Goal: Task Accomplishment & Management: Complete application form

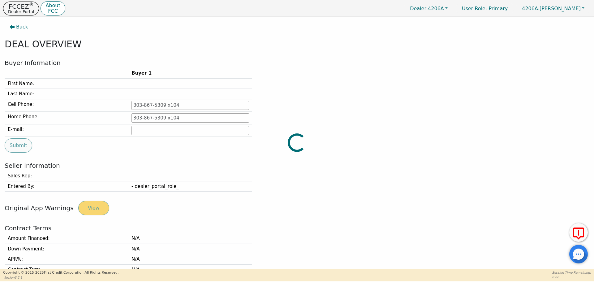
type input "[PHONE_NUMBER]"
type input "[EMAIL_ADDRESS][DOMAIN_NAME]"
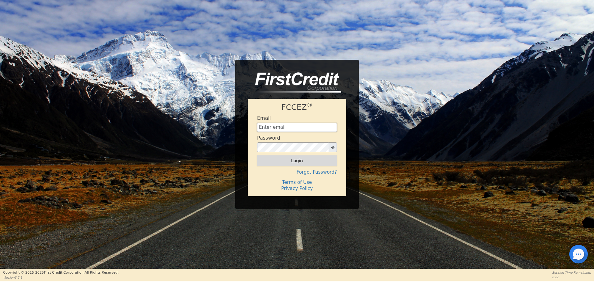
type input "[EMAIL_ADDRESS][DOMAIN_NAME]"
click at [327, 162] on button "Login" at bounding box center [297, 160] width 80 height 11
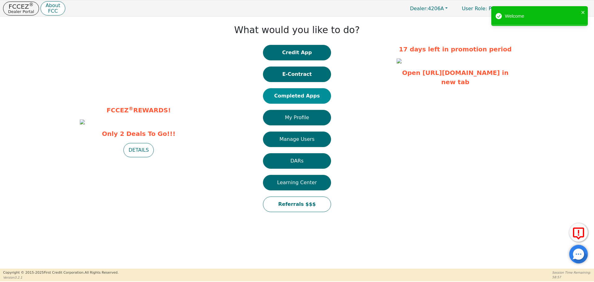
click at [315, 97] on button "Completed Apps" at bounding box center [297, 95] width 68 height 15
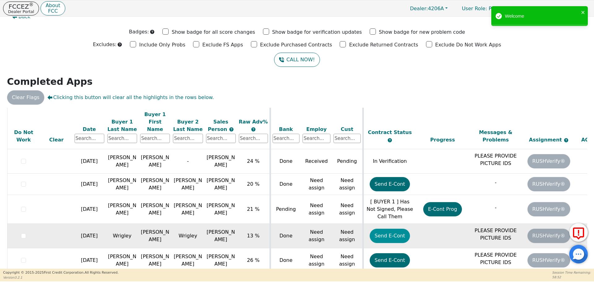
scroll to position [20, 0]
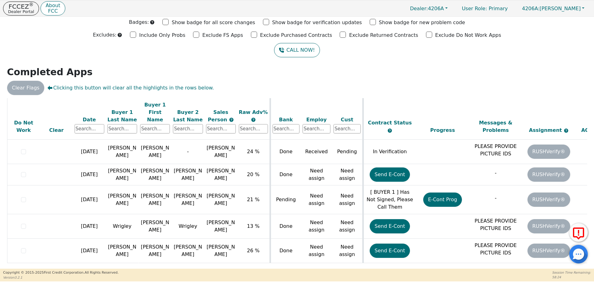
click at [537, 72] on h2 "Completed Apps" at bounding box center [297, 72] width 580 height 11
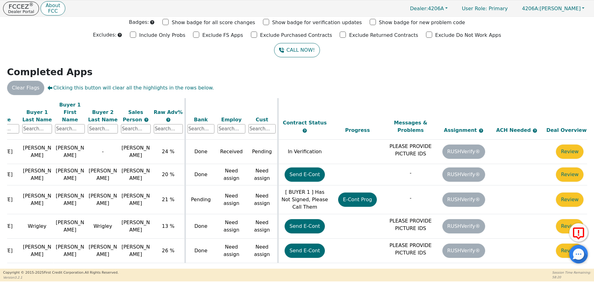
scroll to position [87, 98]
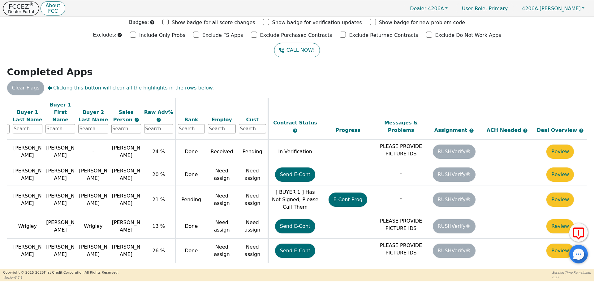
click at [23, 10] on p "Dealer Portal" at bounding box center [21, 12] width 26 height 4
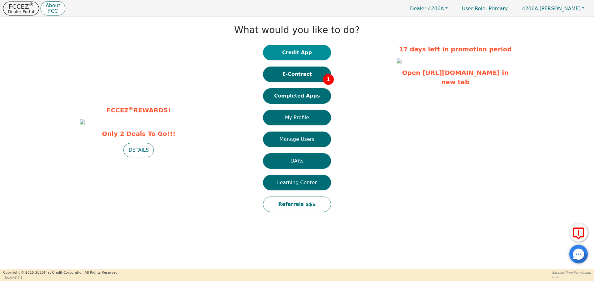
click at [298, 49] on button "Credit App" at bounding box center [297, 52] width 68 height 15
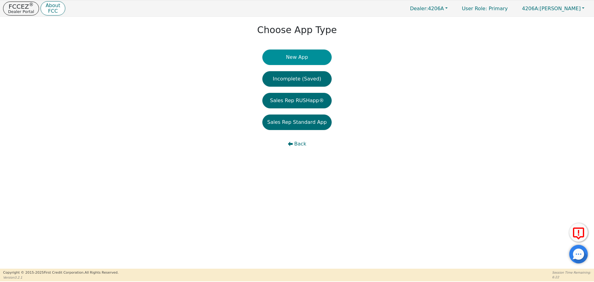
click at [288, 59] on button "New App" at bounding box center [297, 57] width 69 height 15
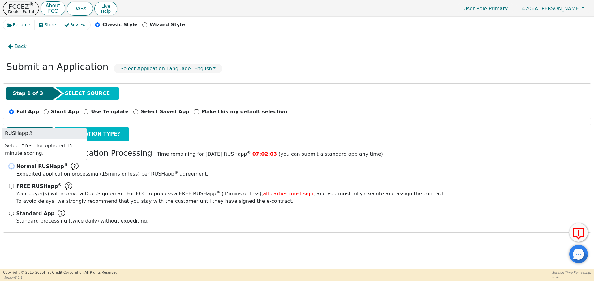
click at [13, 166] on input "Normal RUSHapp ® Expedited application processing ( 15 mins or less) per RUSHap…" at bounding box center [11, 166] width 5 height 5
radio input "true"
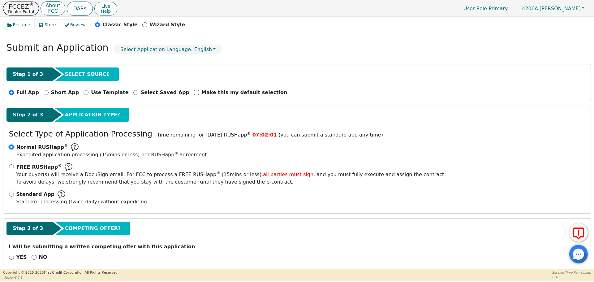
scroll to position [28, 0]
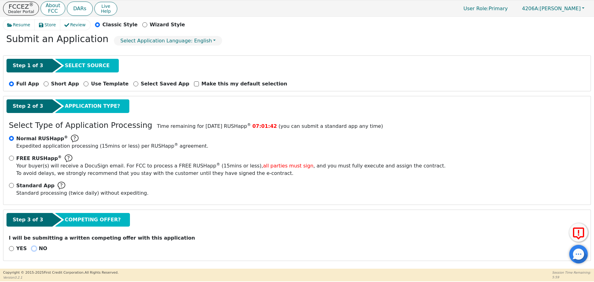
click at [32, 249] on input "NO" at bounding box center [34, 248] width 5 height 5
radio input "true"
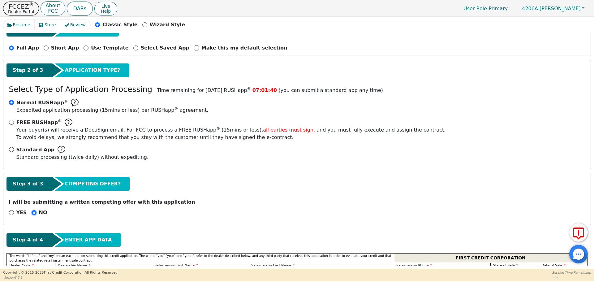
scroll to position [121, 0]
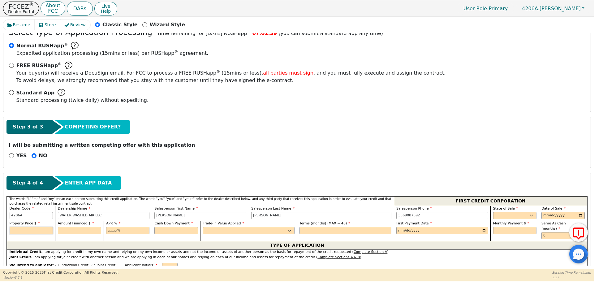
click at [48, 232] on input "text" at bounding box center [31, 230] width 43 height 7
type input "4147.86"
click at [72, 231] on input "text" at bounding box center [79, 230] width 43 height 7
type input "4147.86"
click at [158, 231] on input "text" at bounding box center [175, 230] width 43 height 7
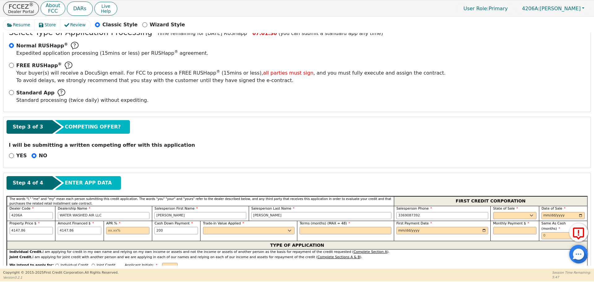
type input "200.00"
drag, startPoint x: 83, startPoint y: 232, endPoint x: 42, endPoint y: 233, distance: 40.9
click at [42, 233] on div "Property Price $ 4147.86 Amount Financed $ 4147.86 APR % Cash Down Payment 200.…" at bounding box center [297, 231] width 581 height 20
type input "3947.86"
click at [125, 230] on input "text" at bounding box center [127, 230] width 43 height 7
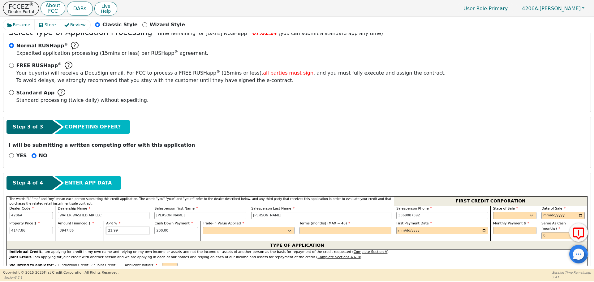
type input "21.99"
click at [215, 229] on select "Yes No" at bounding box center [249, 230] width 92 height 7
select select "y"
click at [203, 227] on select "Yes No" at bounding box center [249, 230] width 92 height 7
click at [334, 231] on input "text" at bounding box center [346, 230] width 92 height 7
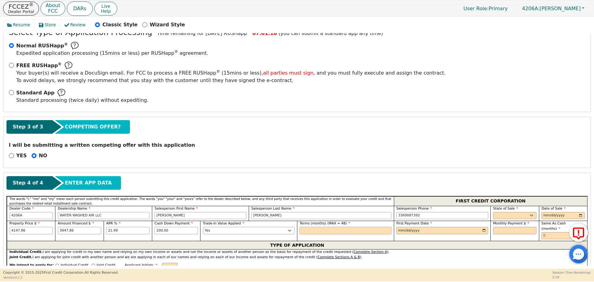
type input "48"
click at [422, 222] on span "First Payment Date" at bounding box center [415, 223] width 36 height 4
click at [424, 231] on input "date" at bounding box center [443, 230] width 92 height 7
click at [485, 230] on input "date" at bounding box center [443, 230] width 92 height 7
type input "[DATE]"
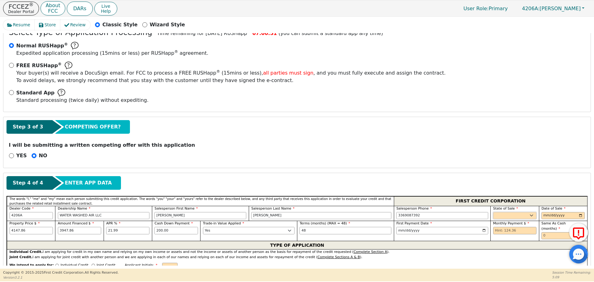
click at [509, 218] on select "AK AL AR AZ CA CO CT DC DE FL [GEOGRAPHIC_DATA] HI IA ID IL IN KS [GEOGRAPHIC_D…" at bounding box center [514, 215] width 43 height 7
select select "TN"
click at [493, 212] on select "AK AL AR AZ CA CO CT DC DE FL [GEOGRAPHIC_DATA] HI IA ID IL IN KS [GEOGRAPHIC_D…" at bounding box center [514, 215] width 43 height 7
click at [551, 216] on input "date" at bounding box center [563, 215] width 43 height 7
click at [577, 215] on input "date" at bounding box center [563, 215] width 43 height 7
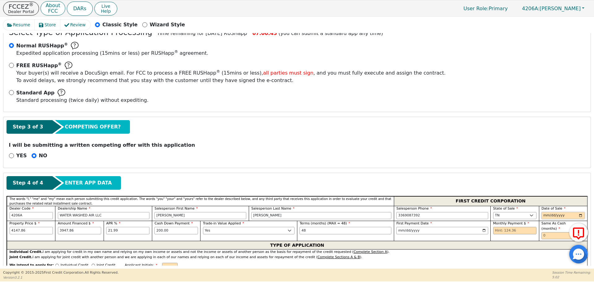
type input "[DATE]"
click at [515, 231] on input "text" at bounding box center [514, 230] width 43 height 7
type input "124.36"
click at [383, 231] on input "48" at bounding box center [346, 230] width 92 height 7
drag, startPoint x: 383, startPoint y: 231, endPoint x: 218, endPoint y: 224, distance: 165.2
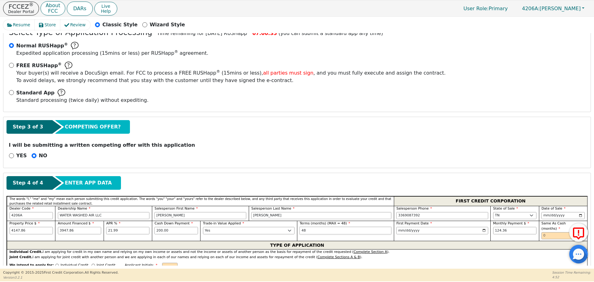
click at [223, 222] on div "Property Price $ 4147.86 Amount Financed $ 3947.86 APR % 21.99 Cash Down Paymen…" at bounding box center [297, 231] width 581 height 20
type input "36"
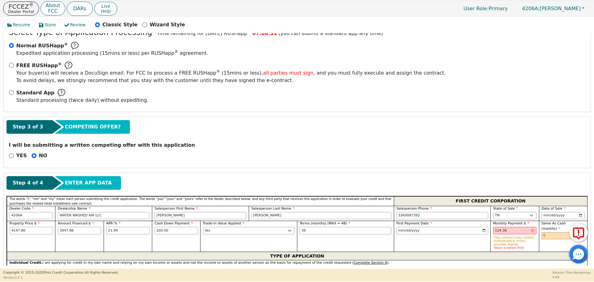
click at [439, 245] on div "First Payment Date [DATE]" at bounding box center [442, 236] width 97 height 31
click at [515, 232] on input "124.36" at bounding box center [514, 230] width 43 height 7
type input "1"
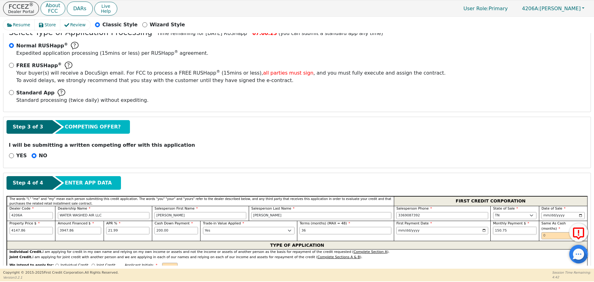
type input "150.75"
click at [547, 232] on input "text" at bounding box center [563, 235] width 43 height 7
type input "0"
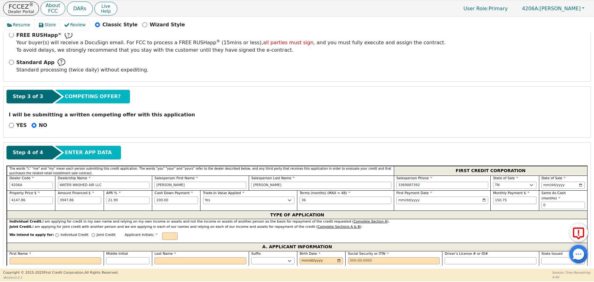
scroll to position [214, 0]
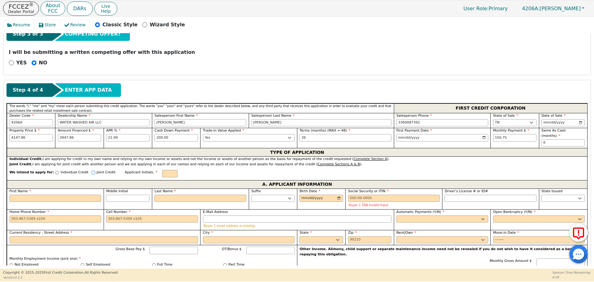
drag, startPoint x: 83, startPoint y: 167, endPoint x: 63, endPoint y: 187, distance: 27.8
click at [92, 171] on input "Joint Credit" at bounding box center [93, 172] width 3 height 3
radio input "true"
click at [58, 195] on input "First Name" at bounding box center [56, 198] width 92 height 7
type input "J"
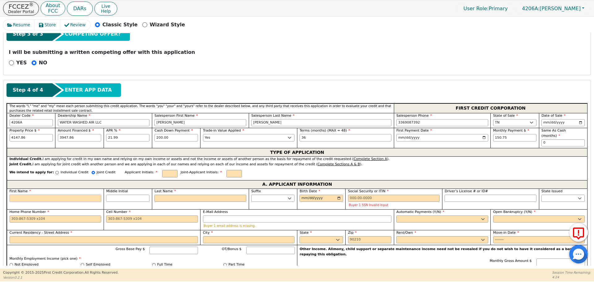
type input "J"
type input "[PERSON_NAME]"
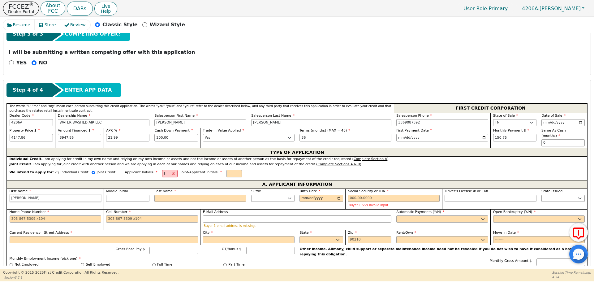
type input "[PERSON_NAME]"
type input "JOSHU"
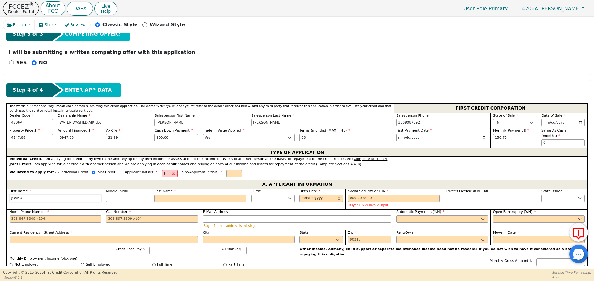
type input "[PERSON_NAME]"
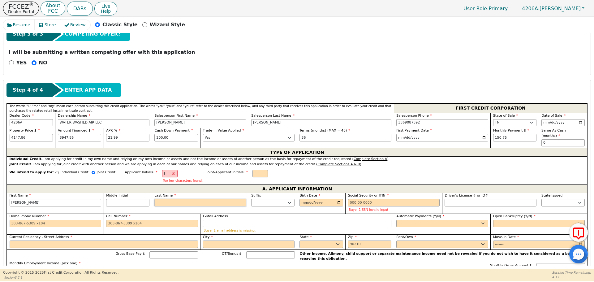
type input "JK"
type input "K"
type input "[PERSON_NAME]"
type input "KN"
type input "[PERSON_NAME]"
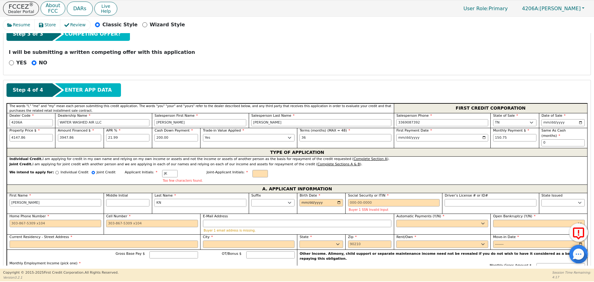
type input "KNI"
type input "[PERSON_NAME]"
type input "KNIG"
type input "[PERSON_NAME]"
type input "KNIGH"
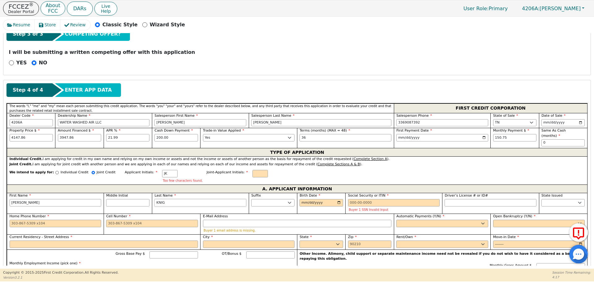
type input "[PERSON_NAME]"
type input "KNIGHT"
type input "[PERSON_NAME]"
type input "KNIGHT"
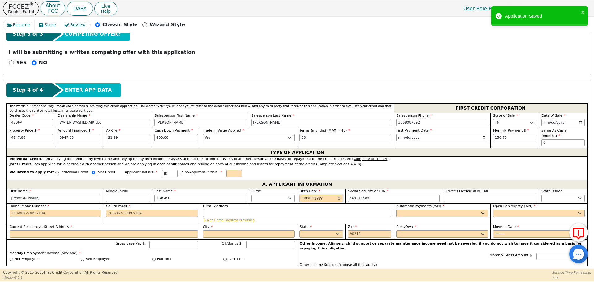
type input "***-**-1486"
click at [306, 195] on input "Birth Date" at bounding box center [321, 198] width 43 height 7
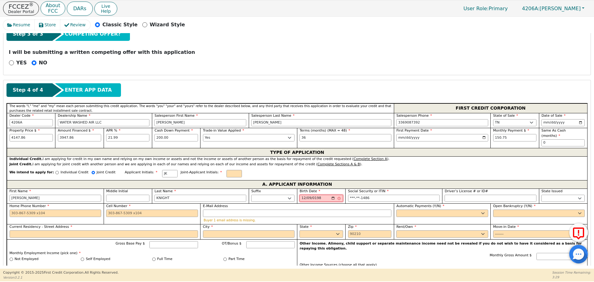
type input "[DATE]"
type input "***-**-1486"
click at [76, 210] on input "Home Phone Number" at bounding box center [56, 213] width 92 height 7
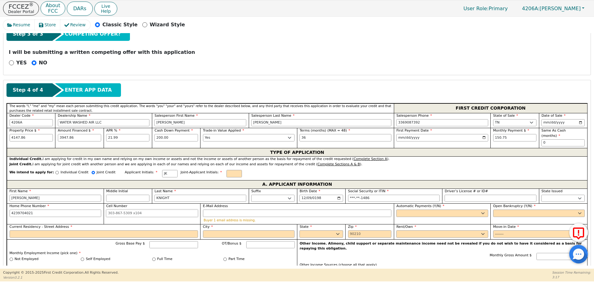
type input "[PHONE_NUMBER]"
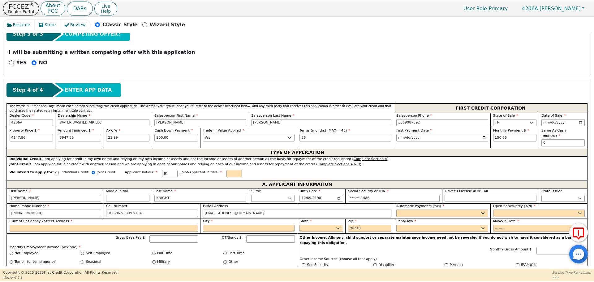
type input "[EMAIL_ADDRESS][DOMAIN_NAME]"
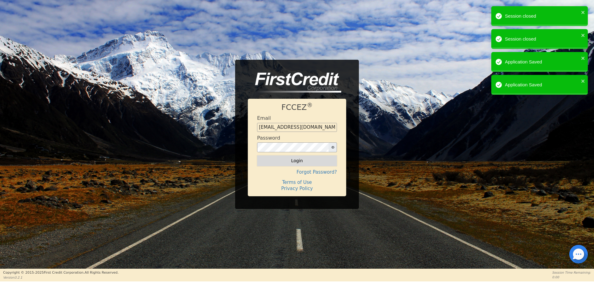
click at [302, 166] on button "Login" at bounding box center [297, 160] width 80 height 11
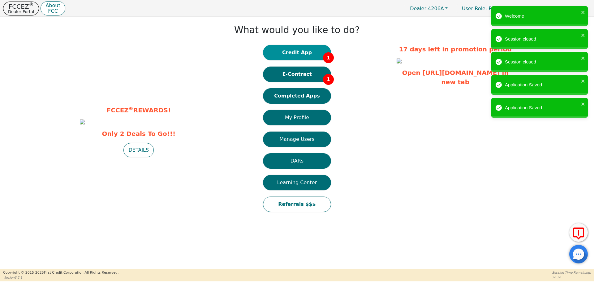
click at [304, 54] on button "Credit App 1" at bounding box center [297, 52] width 68 height 15
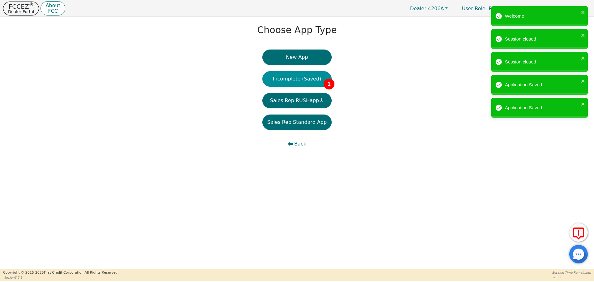
click at [283, 80] on button "Incomplete (Saved) 1" at bounding box center [297, 78] width 69 height 15
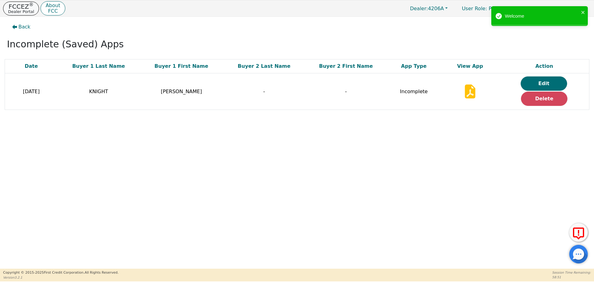
click at [24, 8] on p "FCCEZ ®" at bounding box center [21, 6] width 26 height 6
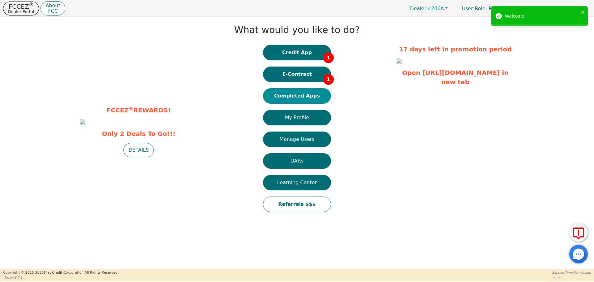
click at [305, 98] on button "Completed Apps" at bounding box center [297, 95] width 68 height 15
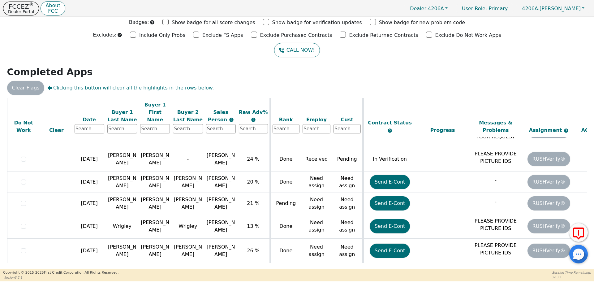
scroll to position [90, 98]
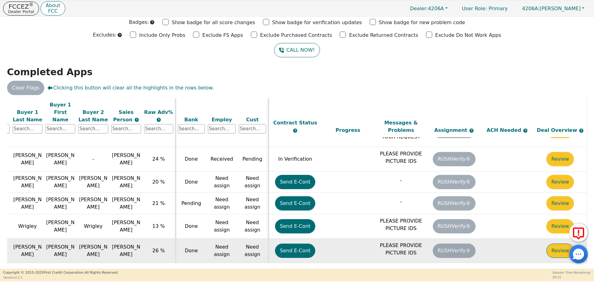
click at [563, 244] on button "Review" at bounding box center [561, 251] width 28 height 14
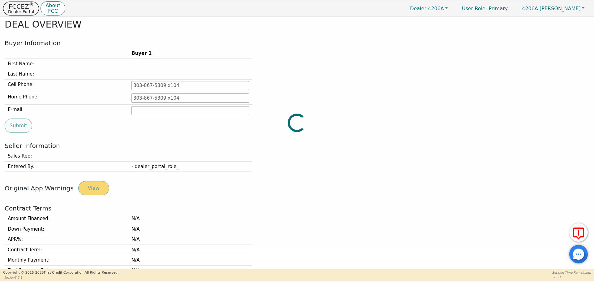
type input "[PHONE_NUMBER]"
type input "[EMAIL_ADDRESS][DOMAIN_NAME]"
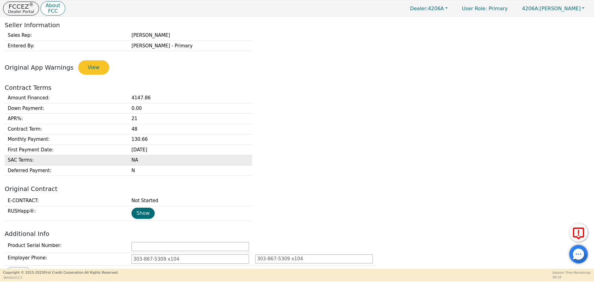
scroll to position [175, 0]
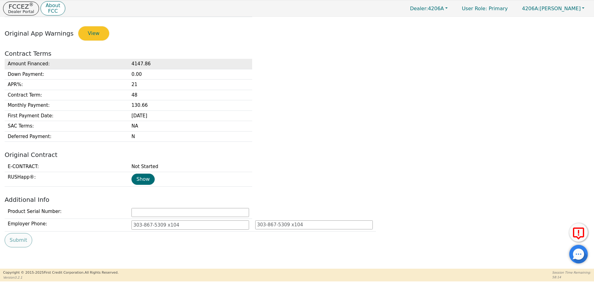
click at [144, 64] on td "4147.86" at bounding box center [190, 64] width 124 height 10
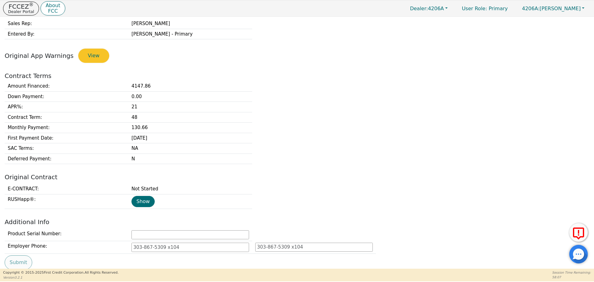
scroll to position [155, 0]
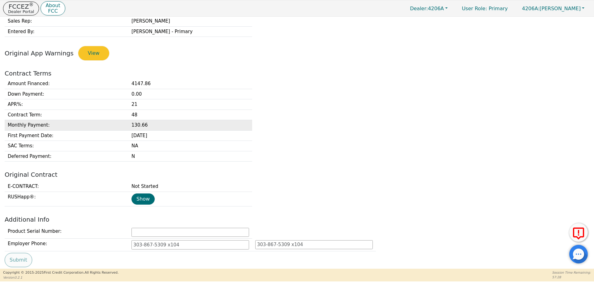
click at [142, 127] on td "130.66" at bounding box center [190, 125] width 124 height 11
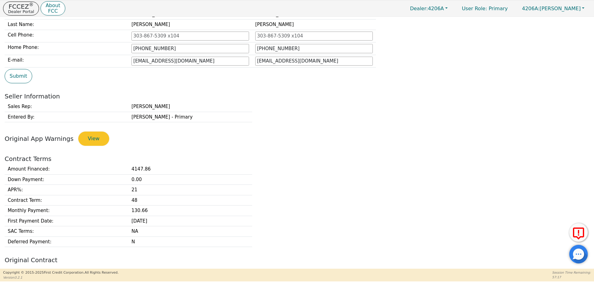
scroll to position [0, 0]
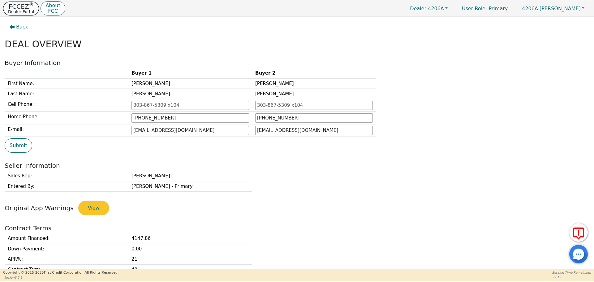
click at [4, 6] on button "FCCEZ ® Dealer Portal" at bounding box center [21, 9] width 36 height 14
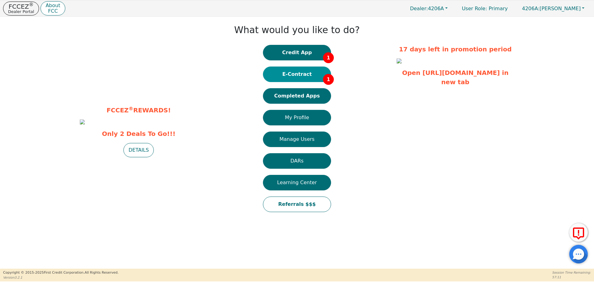
click at [278, 72] on button "E-Contract 1" at bounding box center [297, 74] width 68 height 15
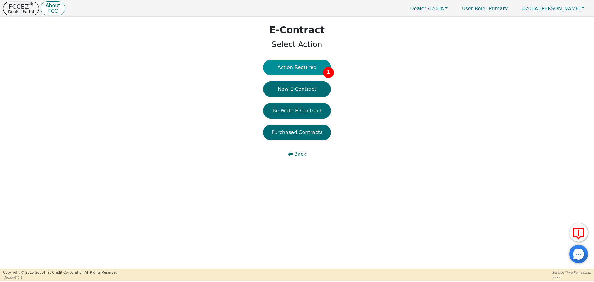
click at [305, 71] on button "Action Required 1" at bounding box center [297, 67] width 68 height 15
click at [15, 6] on p "FCCEZ ®" at bounding box center [21, 6] width 26 height 6
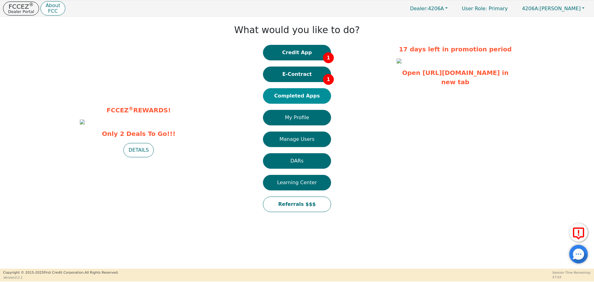
click at [311, 98] on button "Completed Apps" at bounding box center [297, 95] width 68 height 15
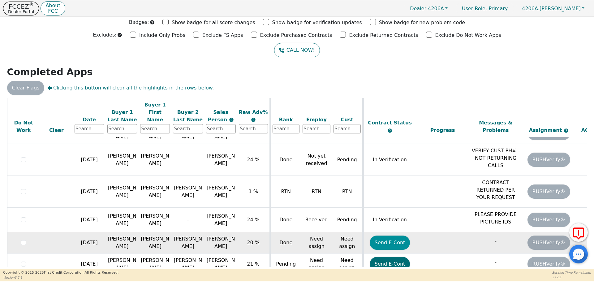
scroll to position [90, 0]
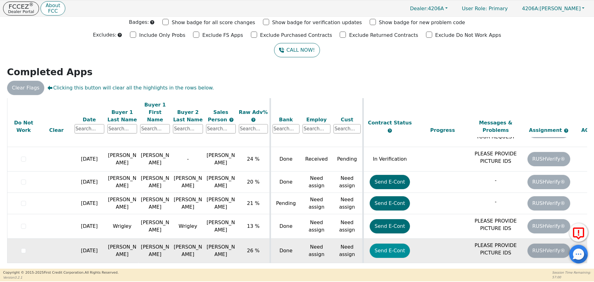
click at [397, 244] on button "Send E-Cont" at bounding box center [390, 251] width 41 height 14
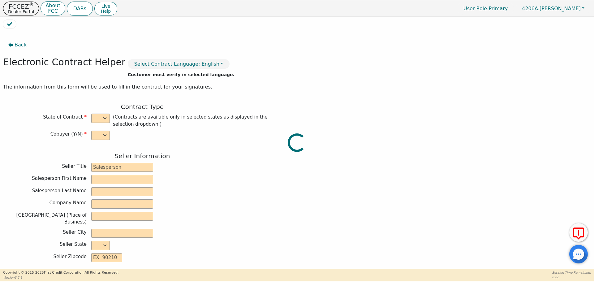
select select "y"
type input "Owner"
type input "[PERSON_NAME]"
type input "WATER WASHED AIR LLC"
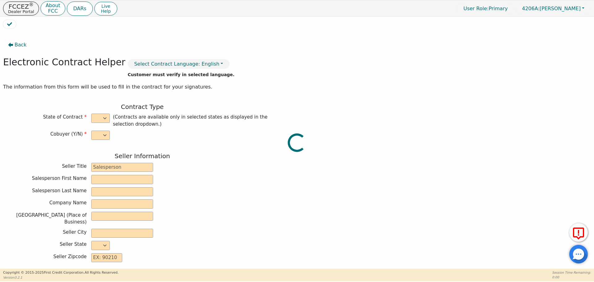
type input "[STREET_ADDRESS]"
type input "[GEOGRAPHIC_DATA]"
select select "TN"
type input "37620"
type input "[PERSON_NAME]"
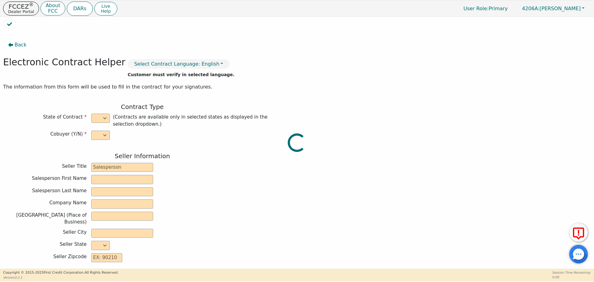
type input "[PERSON_NAME]"
type input "[EMAIL_ADDRESS][DOMAIN_NAME]"
type input "[PERSON_NAME]"
type input "[EMAIL_ADDRESS][DOMAIN_NAME]"
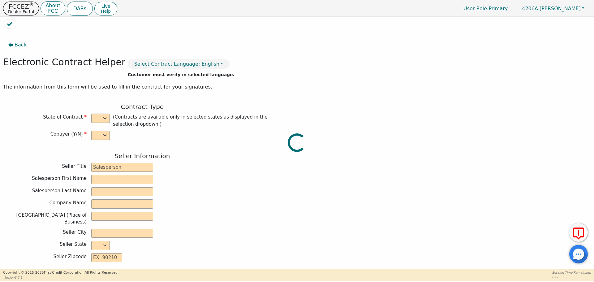
type input "[STREET_ADDRESS]"
type input "[GEOGRAPHIC_DATA]"
select select "TN"
type input "37818"
type input "[DATE]"
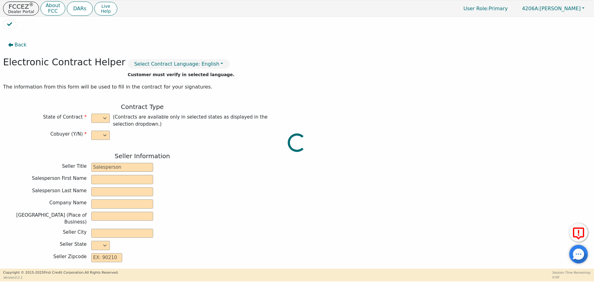
type input "21.99"
type input "[DATE]"
type input "48"
type input "0"
type input "4147.86"
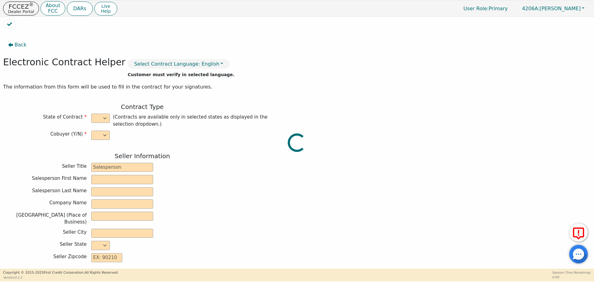
type input "0.00"
type input "4147.86"
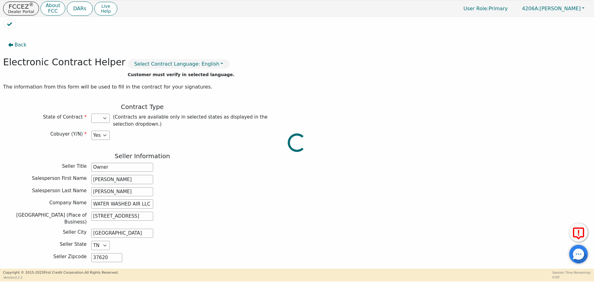
select select "TN"
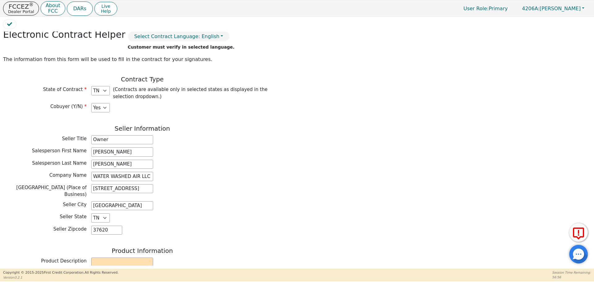
scroll to position [93, 0]
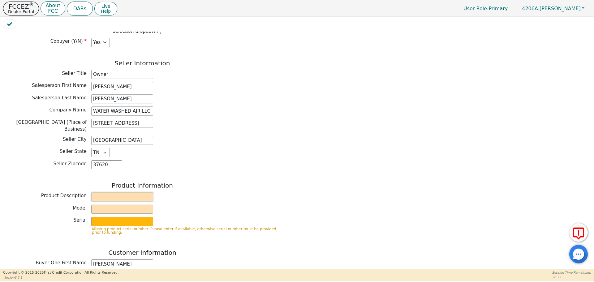
click at [141, 193] on input "text" at bounding box center [122, 196] width 62 height 9
type input "Rainbow"
click at [125, 205] on input "text" at bounding box center [122, 209] width 62 height 9
type input "SRX"
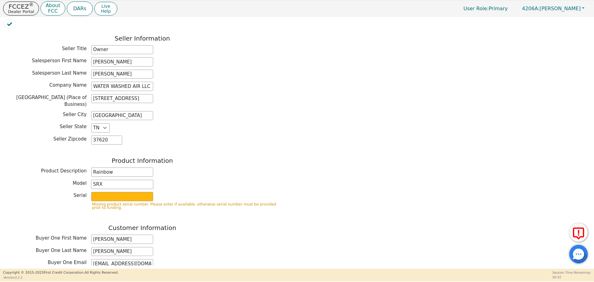
scroll to position [186, 0]
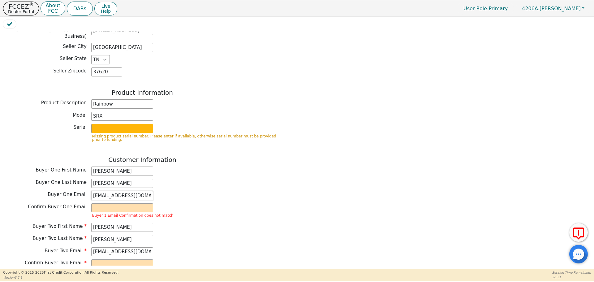
click at [147, 193] on input "[EMAIL_ADDRESS][DOMAIN_NAME]" at bounding box center [122, 195] width 62 height 9
click at [146, 193] on input "[EMAIL_ADDRESS][DOMAIN_NAME]" at bounding box center [122, 195] width 62 height 9
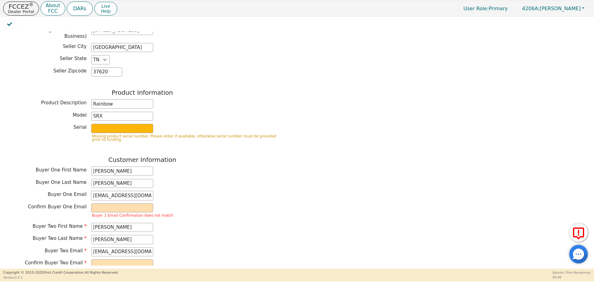
click at [146, 193] on input "[EMAIL_ADDRESS][DOMAIN_NAME]" at bounding box center [122, 195] width 62 height 9
click at [122, 205] on input "email" at bounding box center [122, 207] width 62 height 9
paste input "[EMAIL_ADDRESS][DOMAIN_NAME]"
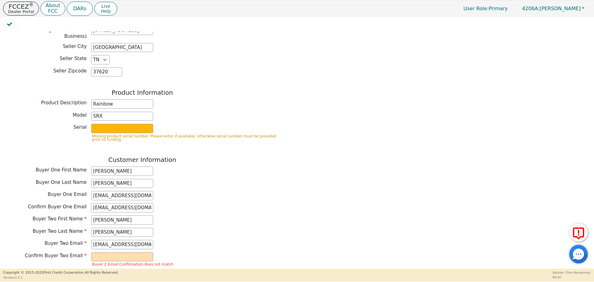
type input "[EMAIL_ADDRESS][DOMAIN_NAME]"
click at [144, 240] on input "[EMAIL_ADDRESS][DOMAIN_NAME]" at bounding box center [122, 244] width 62 height 9
click at [129, 253] on input "email" at bounding box center [122, 256] width 62 height 9
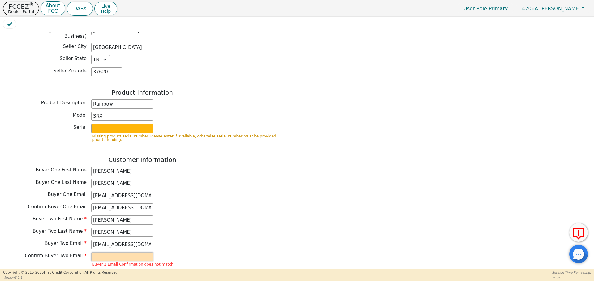
paste input "[EMAIL_ADDRESS][DOMAIN_NAME]"
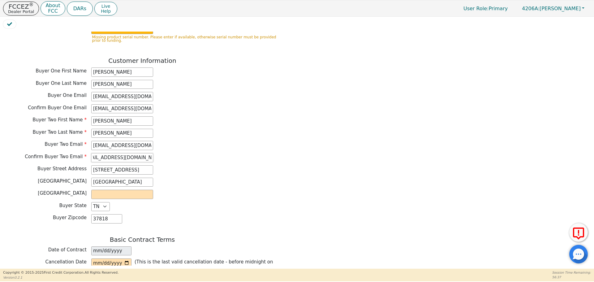
scroll to position [372, 0]
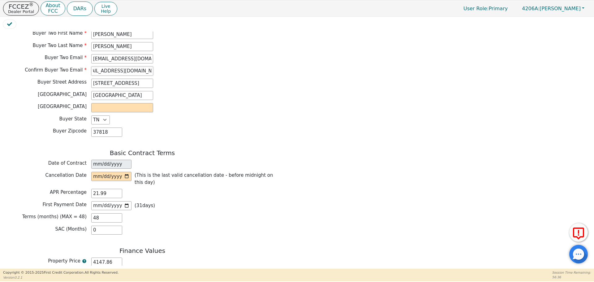
type input "[EMAIL_ADDRESS][DOMAIN_NAME]"
click at [118, 103] on input "text" at bounding box center [122, 107] width 62 height 9
type input "[PERSON_NAME]"
click at [125, 172] on input "date" at bounding box center [111, 176] width 40 height 9
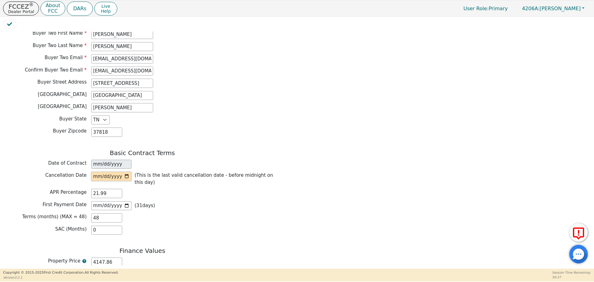
type input "[DATE]"
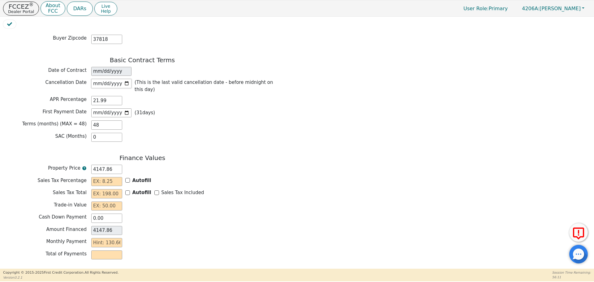
scroll to position [480, 0]
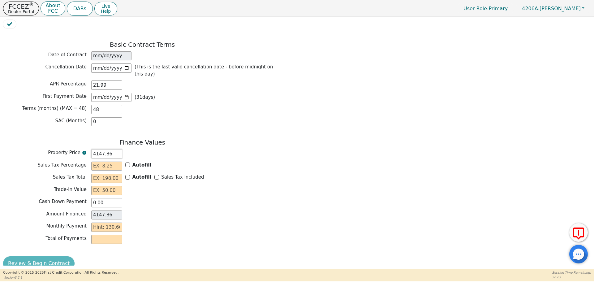
drag, startPoint x: 81, startPoint y: 143, endPoint x: 70, endPoint y: 143, distance: 10.5
click at [72, 149] on div "Property Price 4147.86" at bounding box center [142, 153] width 279 height 9
type input "3"
type input "3.00"
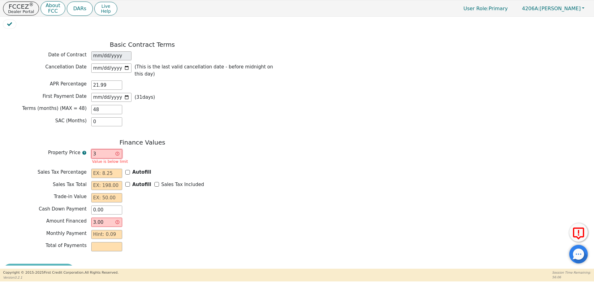
type input "39"
type input "39.00"
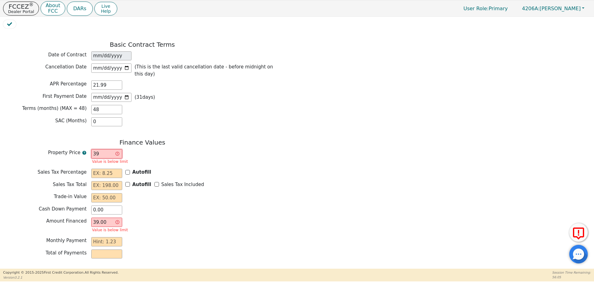
type input "394"
type input "394.00"
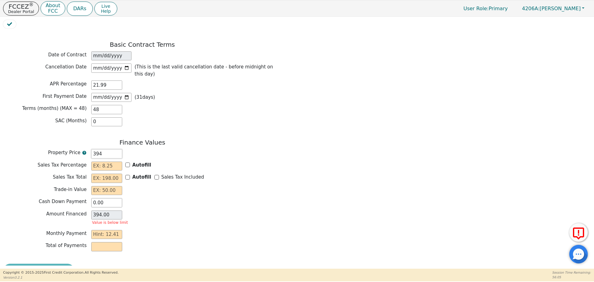
type input "3947"
type input "3947.00"
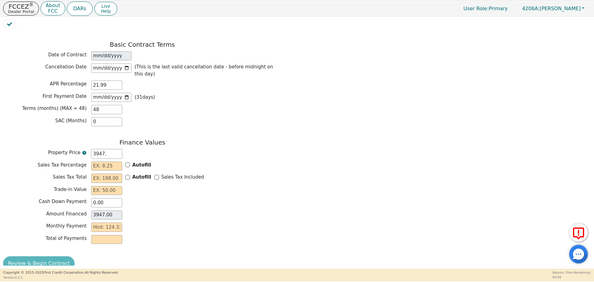
type input "3947.8"
type input "3947.80"
type input "3947.86"
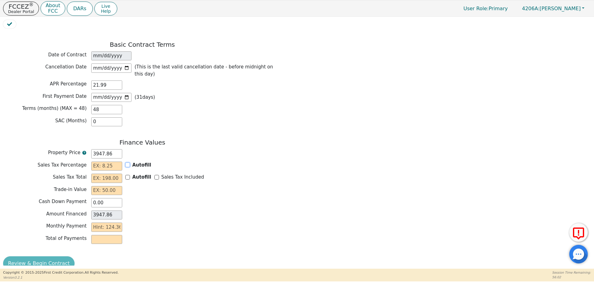
click at [128, 163] on input "Autofill" at bounding box center [127, 165] width 5 height 5
checkbox input "true"
type input "0.00"
click at [128, 175] on input "Autofill" at bounding box center [127, 177] width 5 height 5
checkbox input "false"
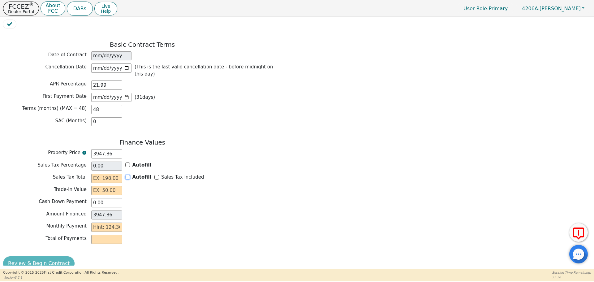
checkbox input "false"
type input "0.00"
click at [159, 198] on div "Cash Down Payment 0.00" at bounding box center [142, 202] width 279 height 9
click at [127, 175] on input "Autofill" at bounding box center [127, 177] width 5 height 5
checkbox input "true"
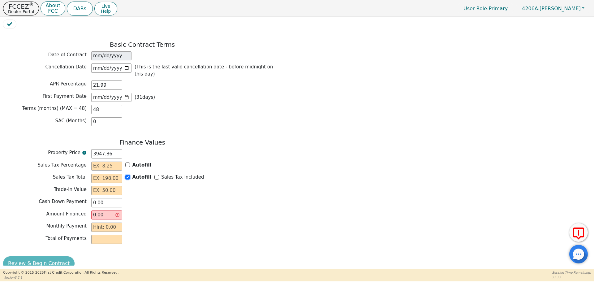
type input "0.00"
type input "3947.86"
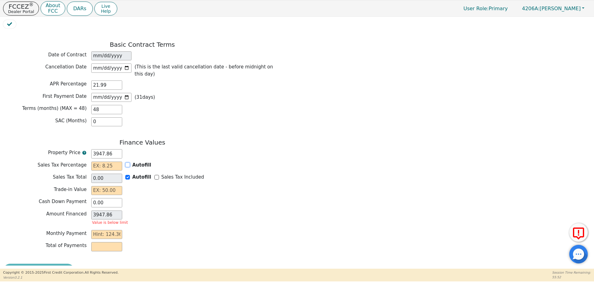
click at [128, 163] on input "Autofill" at bounding box center [127, 165] width 5 height 5
checkbox input "false"
type input "0.00"
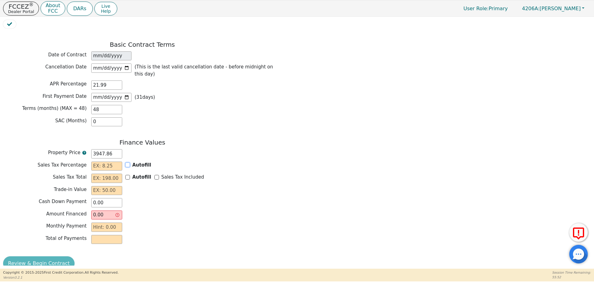
click at [128, 163] on input "Autofill" at bounding box center [127, 165] width 5 height 5
checkbox input "true"
type input "0.00"
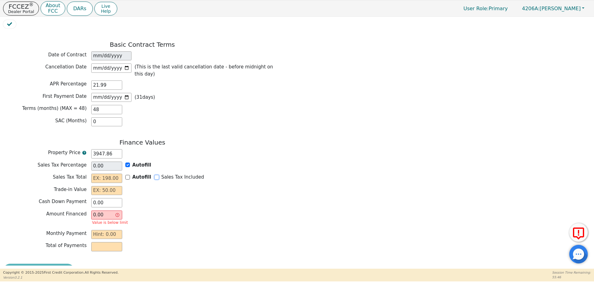
click at [154, 175] on input "Sales Tax Included" at bounding box center [156, 177] width 5 height 5
checkbox input "true"
type input "0.00"
type input "3947.86"
click at [126, 175] on input "Autofill" at bounding box center [127, 177] width 5 height 5
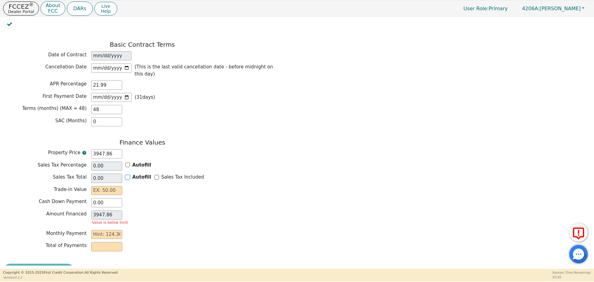
checkbox input "false"
type input "0.00"
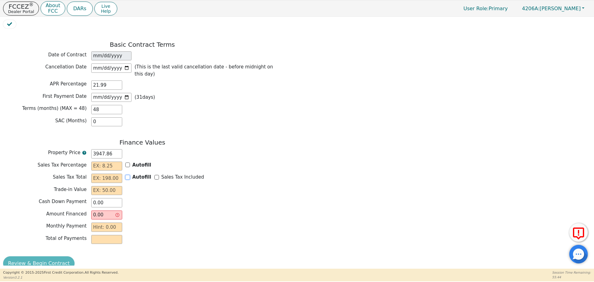
click at [127, 175] on input "Autofill" at bounding box center [127, 177] width 5 height 5
checkbox input "true"
type input "0.00"
type input "3947.86"
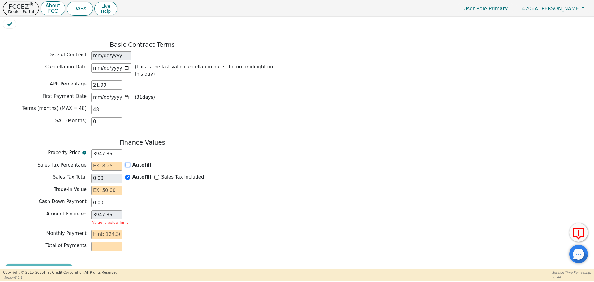
click at [128, 163] on input "Autofill" at bounding box center [127, 165] width 5 height 5
checkbox input "false"
type input "0.00"
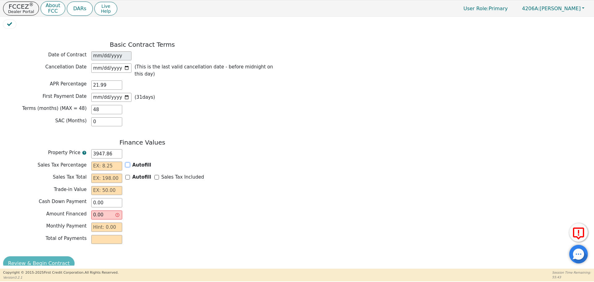
click at [128, 163] on input "Autofill" at bounding box center [127, 165] width 5 height 5
checkbox input "true"
type input "0.00"
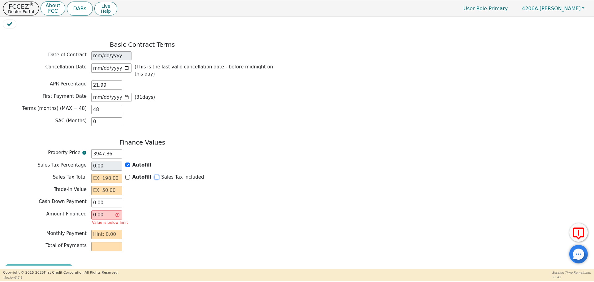
click at [154, 175] on input "Sales Tax Included" at bounding box center [156, 177] width 5 height 5
checkbox input "true"
type input "0.00"
type input "3947.86"
click at [116, 186] on input "text" at bounding box center [106, 190] width 31 height 9
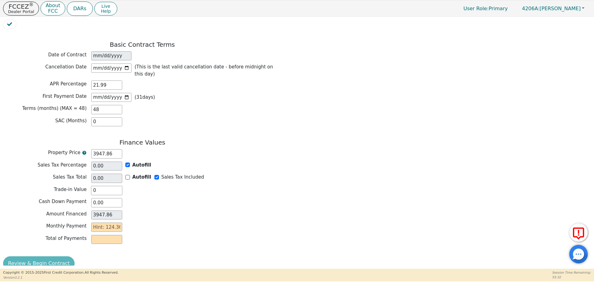
type input "0.00"
click at [111, 223] on input "text" at bounding box center [106, 227] width 31 height 9
type input "1"
type input "48.00"
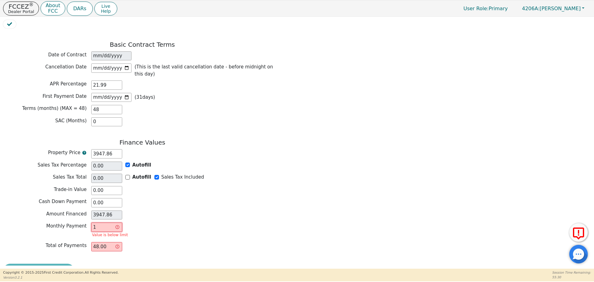
type input "12"
type input "576.00"
type input "124"
type input "5952.00"
type input "124.3"
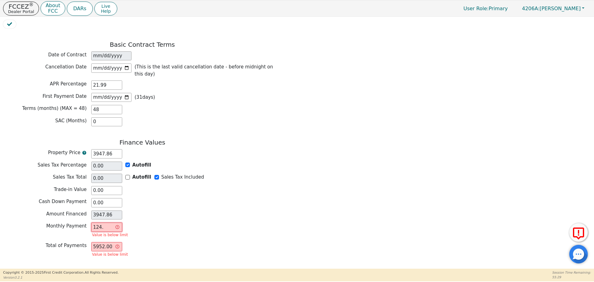
type input "5966.40"
type input "124.36"
type input "5969.28"
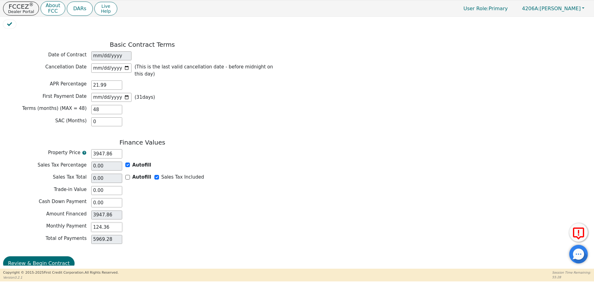
type input "124.36"
click at [187, 223] on div "Monthly Payment 124.36" at bounding box center [142, 228] width 279 height 11
